Goal: Information Seeking & Learning: Find specific fact

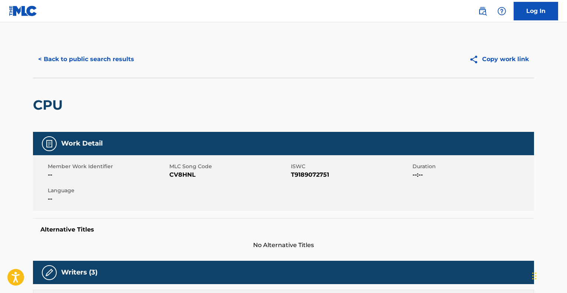
click at [122, 57] on button "< Back to public search results" at bounding box center [86, 59] width 106 height 19
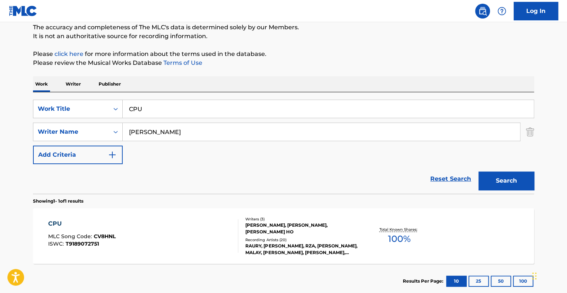
scroll to position [65, 0]
drag, startPoint x: 170, startPoint y: 108, endPoint x: 109, endPoint y: 109, distance: 61.2
click at [109, 109] on div "SearchWithCriteria74fa9f6b-87f2-4be0-bbee-7106758ee862 Work Title CPU" at bounding box center [283, 109] width 501 height 19
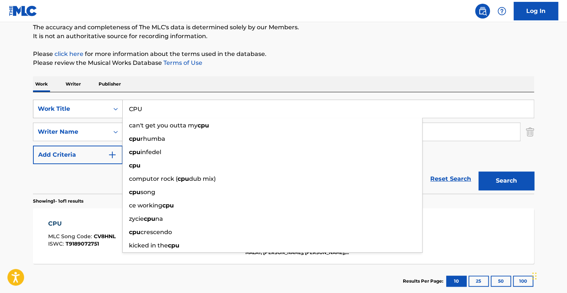
paste input "T9241200113"
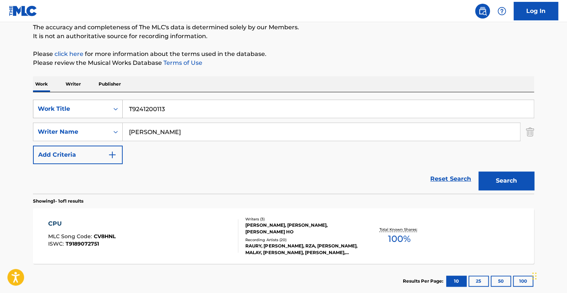
drag, startPoint x: 170, startPoint y: 113, endPoint x: 62, endPoint y: 112, distance: 107.5
click at [62, 112] on div "SearchWithCriteria74fa9f6b-87f2-4be0-bbee-7106758ee862 Work Title T9241200113" at bounding box center [283, 109] width 501 height 19
paste input "CYPHER 1A"
type input "CYPHER 1A"
click at [479, 172] on button "Search" at bounding box center [507, 181] width 56 height 19
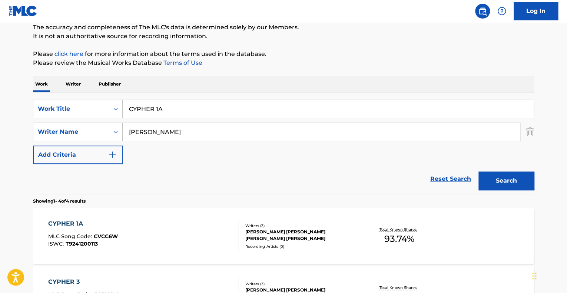
click at [137, 255] on div "CYPHER 1A MLC Song Code : CVCC6W ISWC : T9241200113 Writers ( 3 ) [PERSON_NAME]…" at bounding box center [283, 236] width 501 height 56
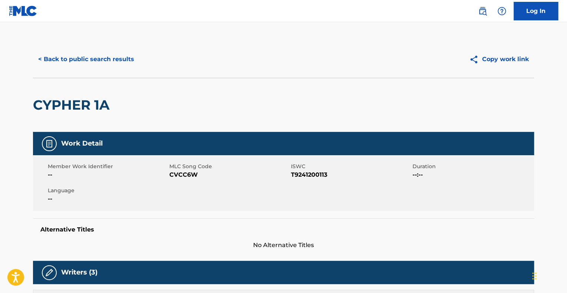
click at [105, 62] on button "< Back to public search results" at bounding box center [86, 59] width 106 height 19
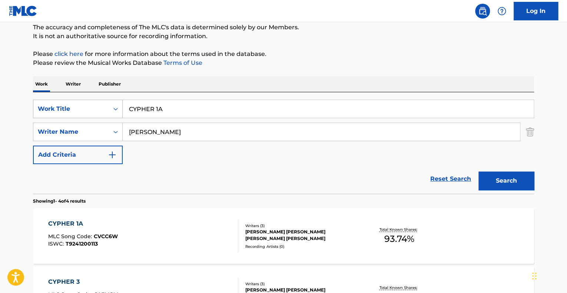
drag, startPoint x: 177, startPoint y: 110, endPoint x: 68, endPoint y: 107, distance: 108.7
click at [68, 107] on div "SearchWithCriteria74fa9f6b-87f2-4be0-bbee-7106758ee862 Work Title CYPHER 1A" at bounding box center [283, 109] width 501 height 19
paste input "B"
type input "CYPHER 1B"
click at [479, 172] on button "Search" at bounding box center [507, 181] width 56 height 19
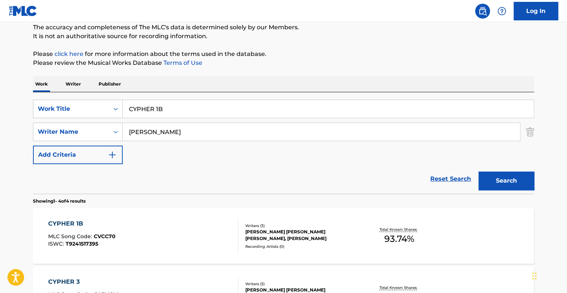
click at [123, 235] on div "CYPHER 1B MLC Song Code : CVCC70 ISWC : T9241517395" at bounding box center [143, 235] width 191 height 33
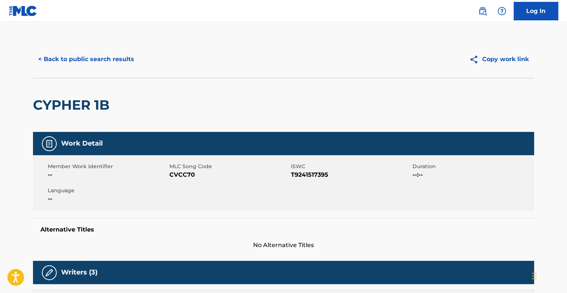
click at [87, 62] on button "< Back to public search results" at bounding box center [86, 59] width 106 height 19
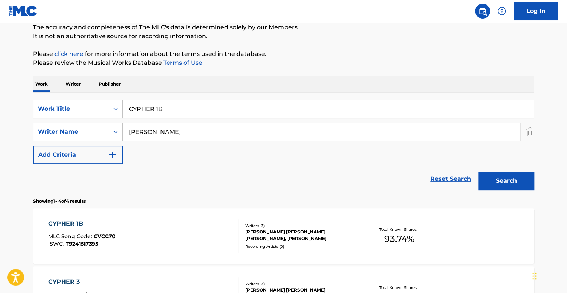
click at [172, 110] on input "CYPHER 1B" at bounding box center [328, 109] width 411 height 18
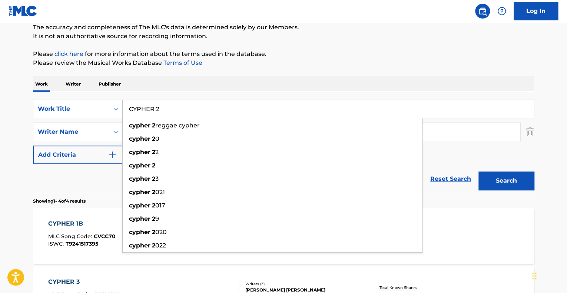
type input "CYPHER 2"
click at [479, 172] on button "Search" at bounding box center [507, 181] width 56 height 19
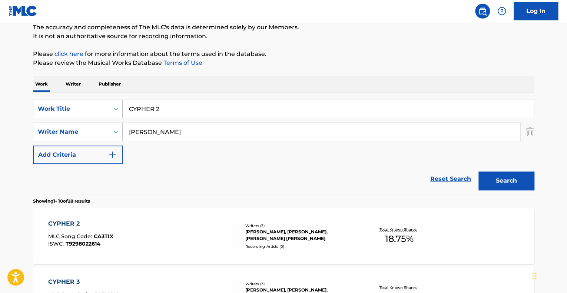
click at [126, 239] on div "CYPHER 2 MLC Song Code : CA3TIX ISWC : T9298022614" at bounding box center [143, 235] width 191 height 33
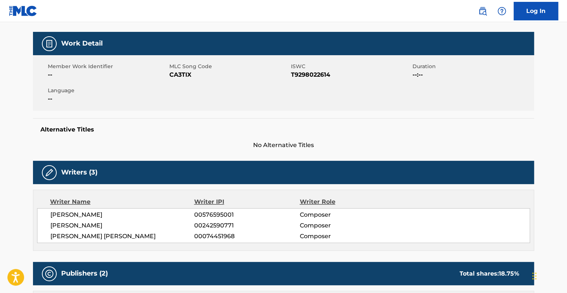
scroll to position [106, 0]
